Goal: Task Accomplishment & Management: Manage account settings

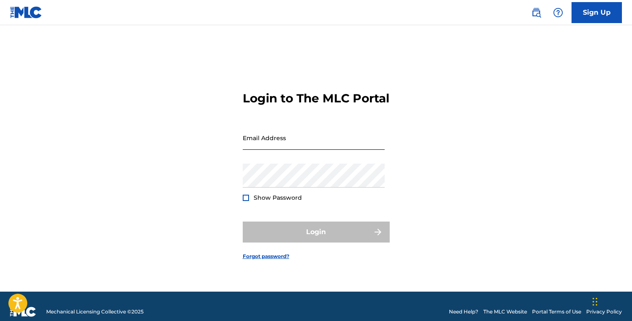
click at [264, 148] on input "Email Address" at bounding box center [314, 138] width 142 height 24
type input "v@[DOMAIN_NAME]"
click at [279, 195] on div "Password Show Password" at bounding box center [314, 183] width 142 height 38
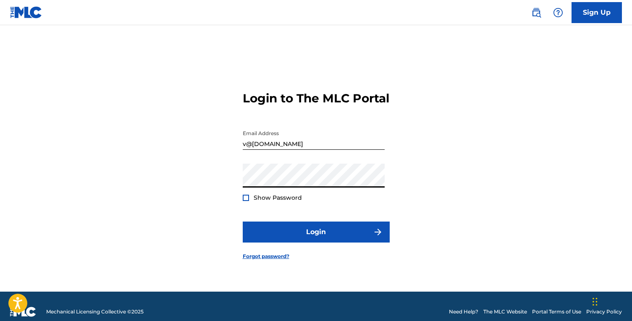
click at [248, 201] on div at bounding box center [246, 198] width 6 height 6
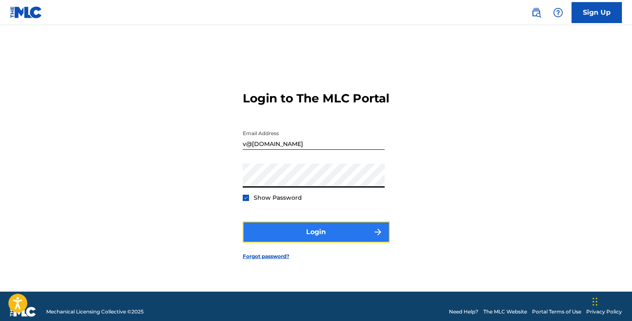
click at [301, 234] on button "Login" at bounding box center [316, 232] width 147 height 21
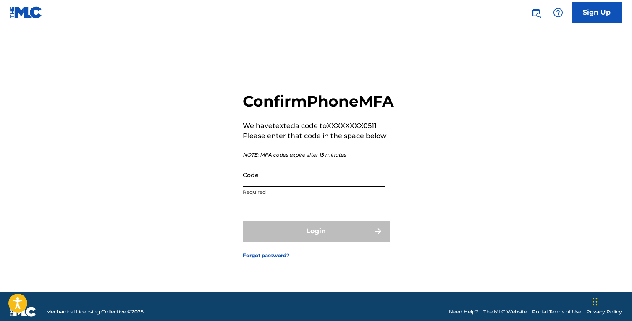
click at [287, 179] on input "Code" at bounding box center [314, 175] width 142 height 24
paste input "089440"
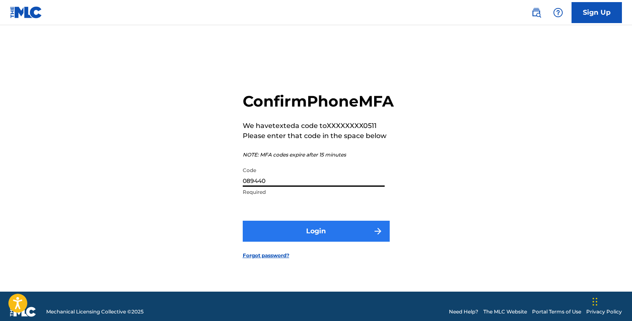
type input "089440"
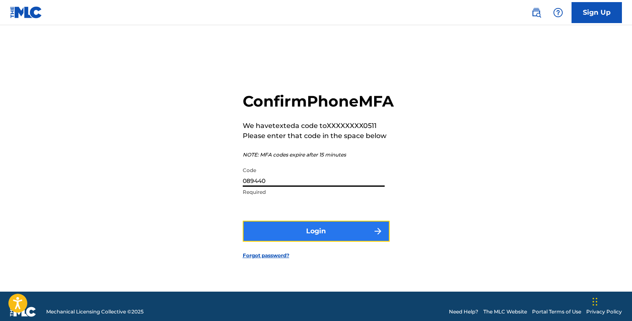
click at [254, 241] on button "Login" at bounding box center [316, 231] width 147 height 21
